Goal: Transaction & Acquisition: Purchase product/service

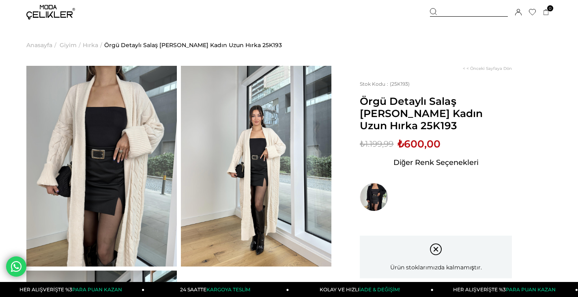
click at [88, 45] on span "Hırka" at bounding box center [90, 44] width 15 height 41
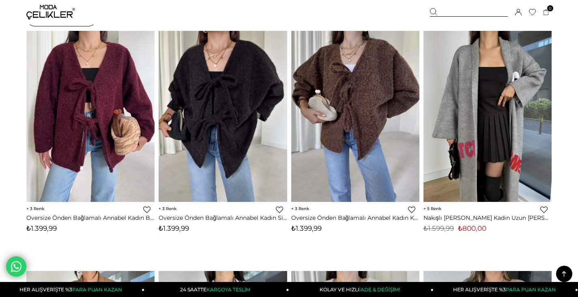
scroll to position [64, 0]
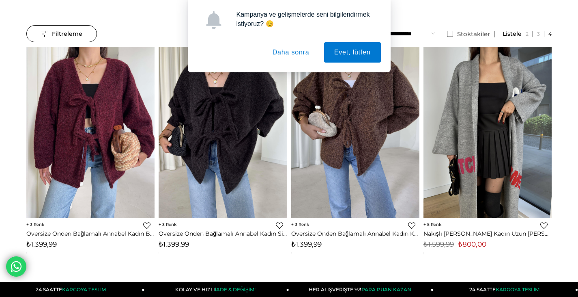
drag, startPoint x: 283, startPoint y: 54, endPoint x: 485, endPoint y: 104, distance: 207.8
click at [284, 54] on button "Daha sonra" at bounding box center [291, 52] width 57 height 20
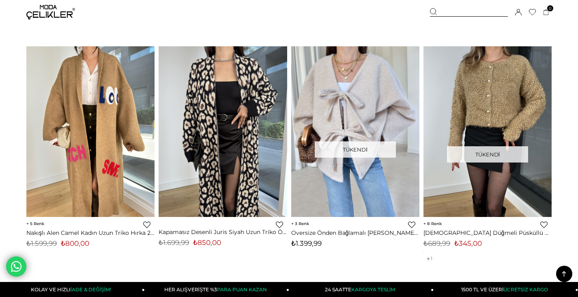
scroll to position [337, 0]
